Goal: Transaction & Acquisition: Purchase product/service

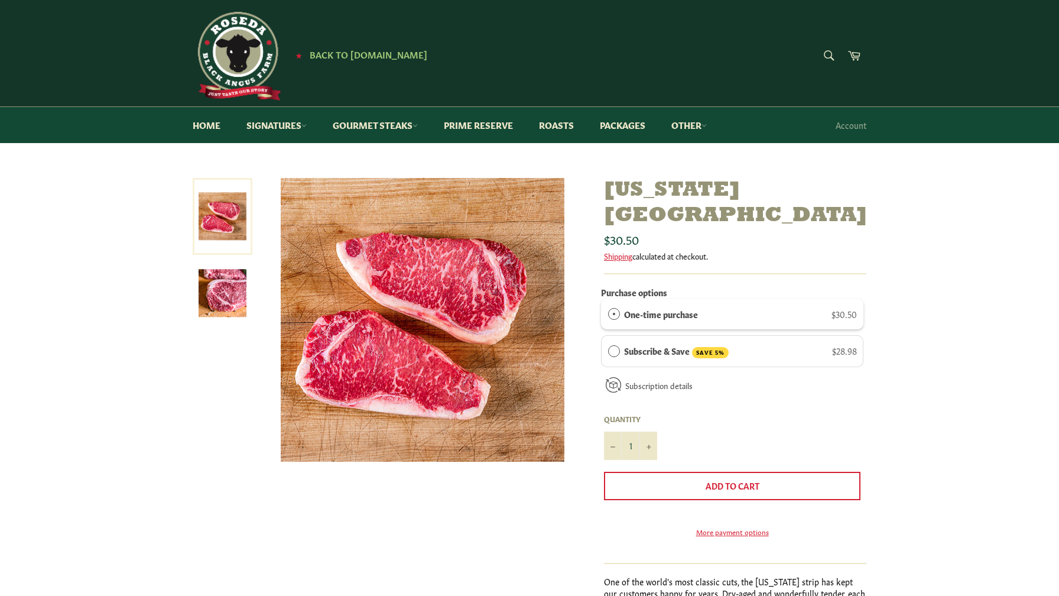
click at [236, 294] on img at bounding box center [223, 293] width 48 height 48
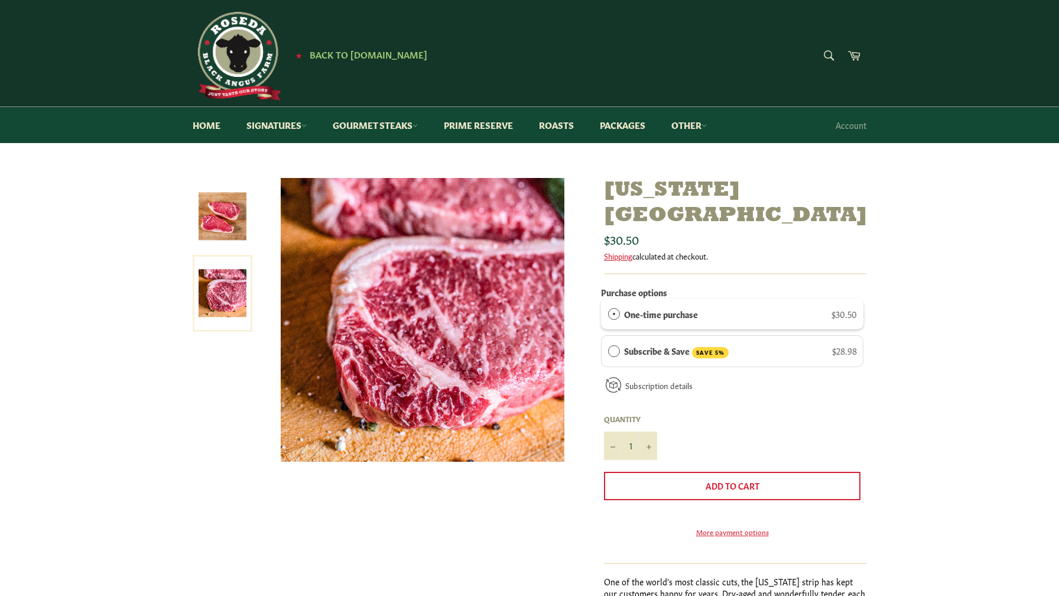
click at [227, 223] on img at bounding box center [223, 216] width 48 height 48
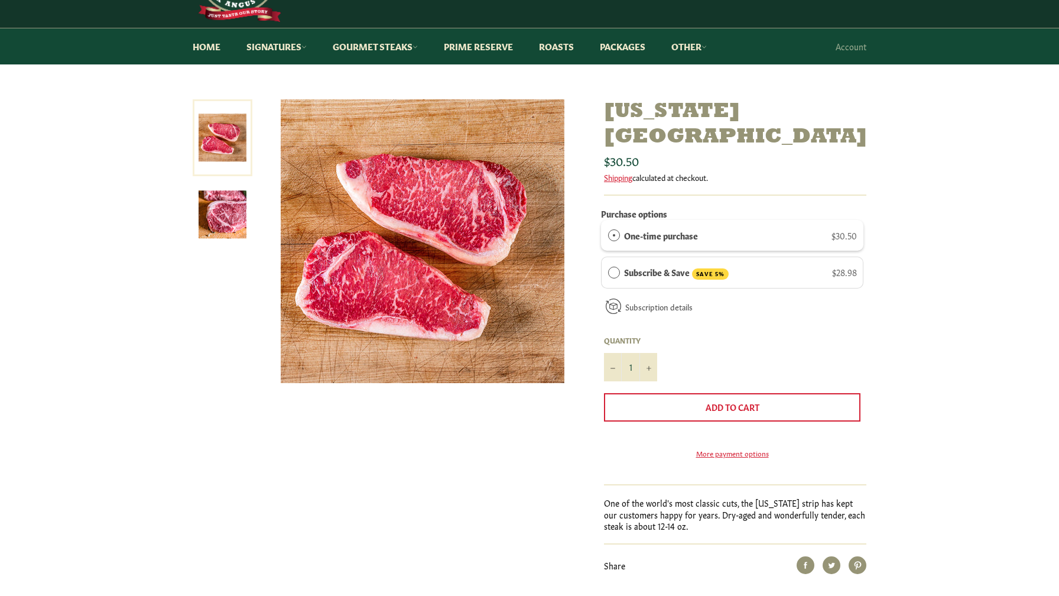
scroll to position [69, 0]
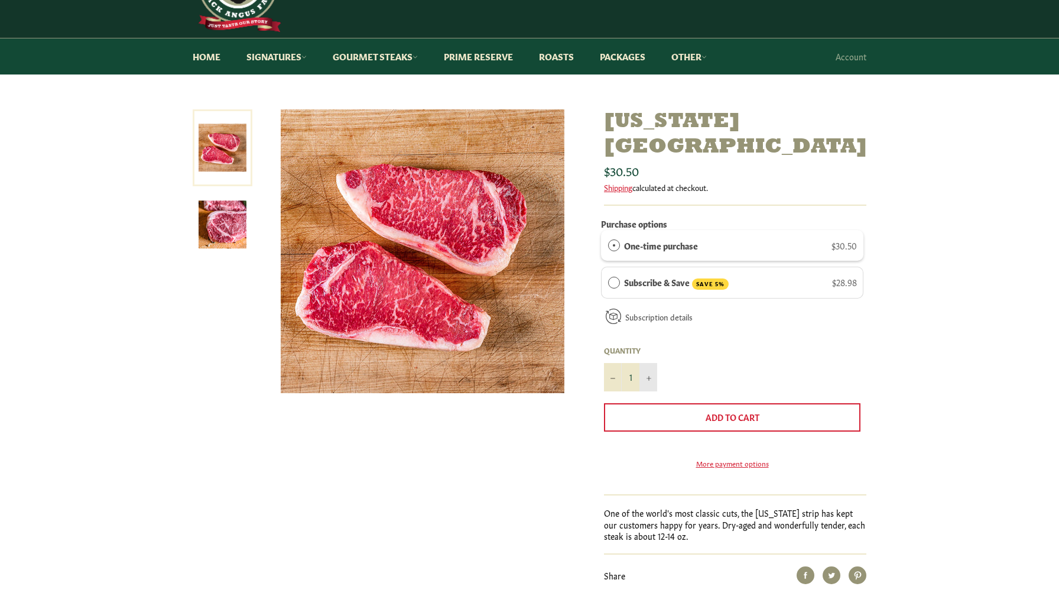
click at [652, 363] on button "+" at bounding box center [648, 377] width 18 height 28
type input "2"
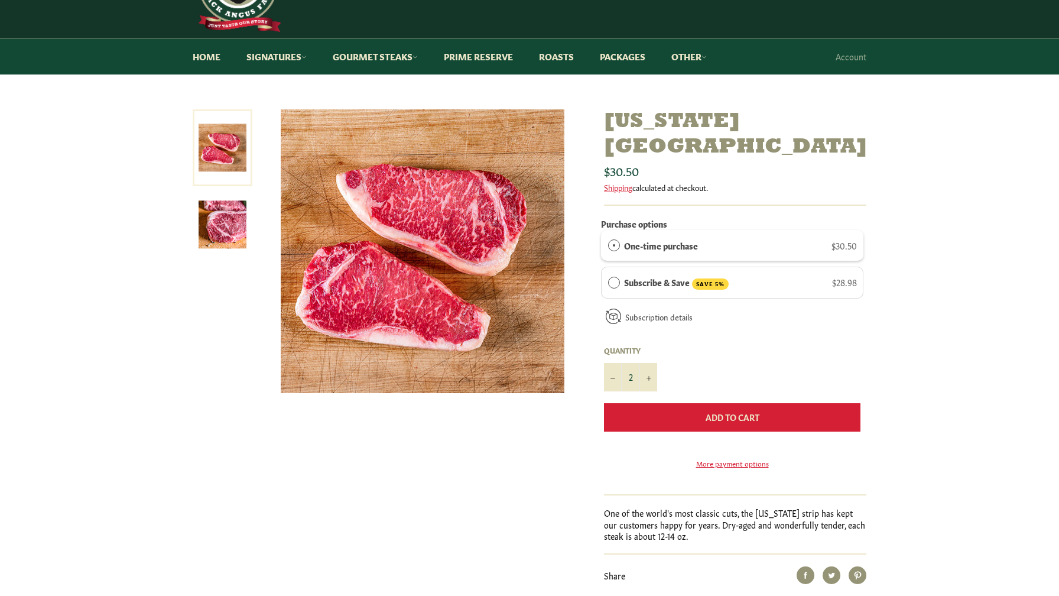
click at [719, 411] on span "Add to Cart" at bounding box center [732, 417] width 54 height 12
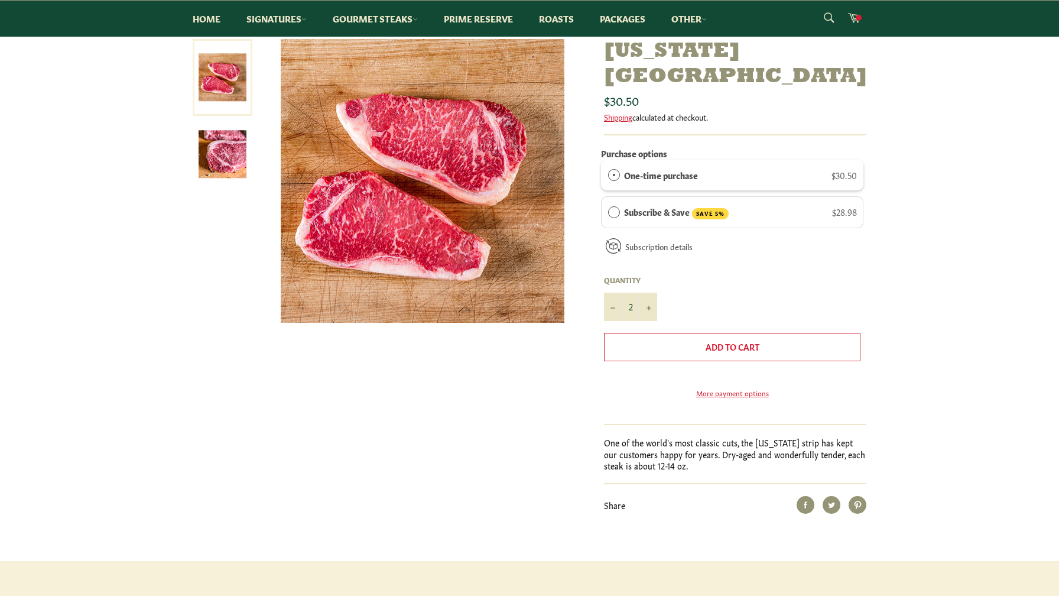
scroll to position [0, 0]
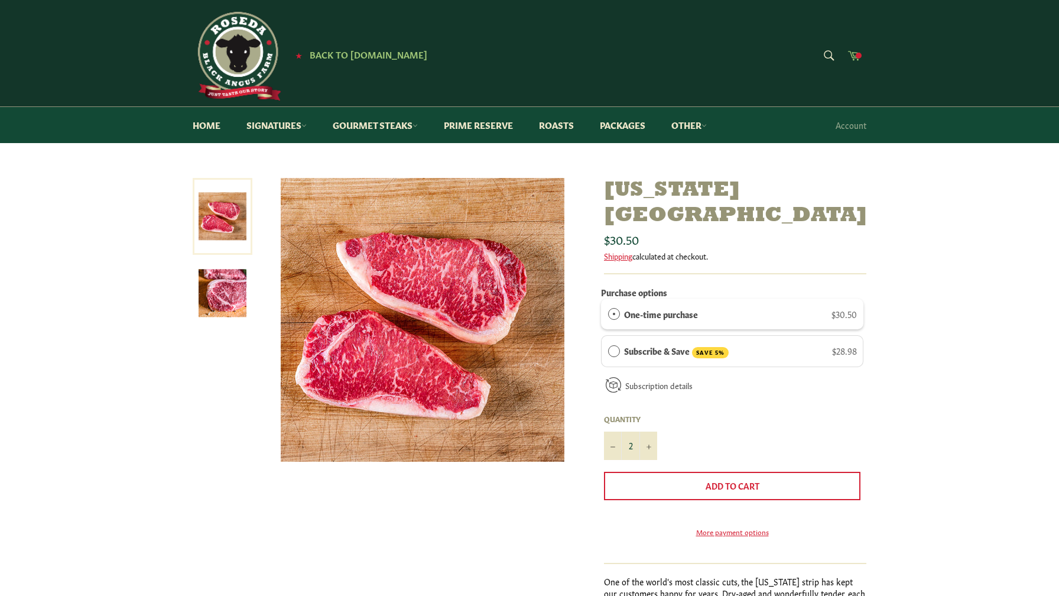
click at [858, 56] on span at bounding box center [858, 56] width 6 height 6
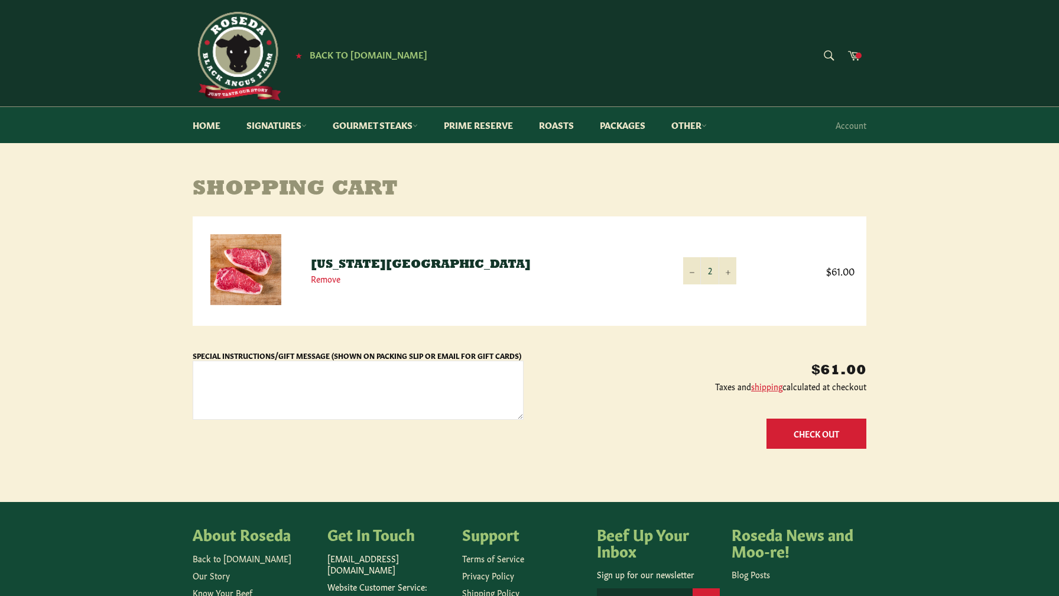
click at [813, 435] on button "Check Out" at bounding box center [816, 433] width 100 height 30
